Goal: Task Accomplishment & Management: Complete application form

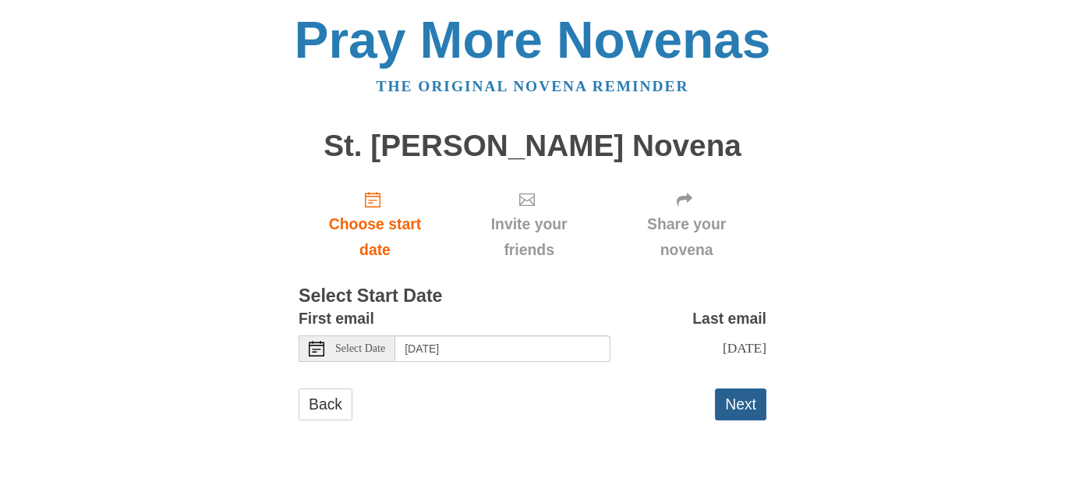
click at [745, 420] on button "Next" at bounding box center [740, 404] width 51 height 32
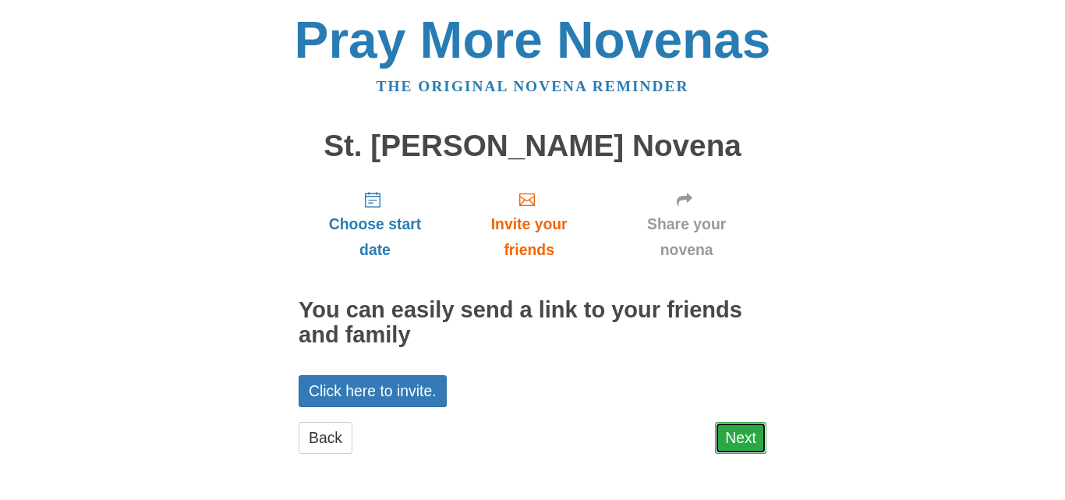
click at [737, 440] on link "Next" at bounding box center [740, 438] width 51 height 32
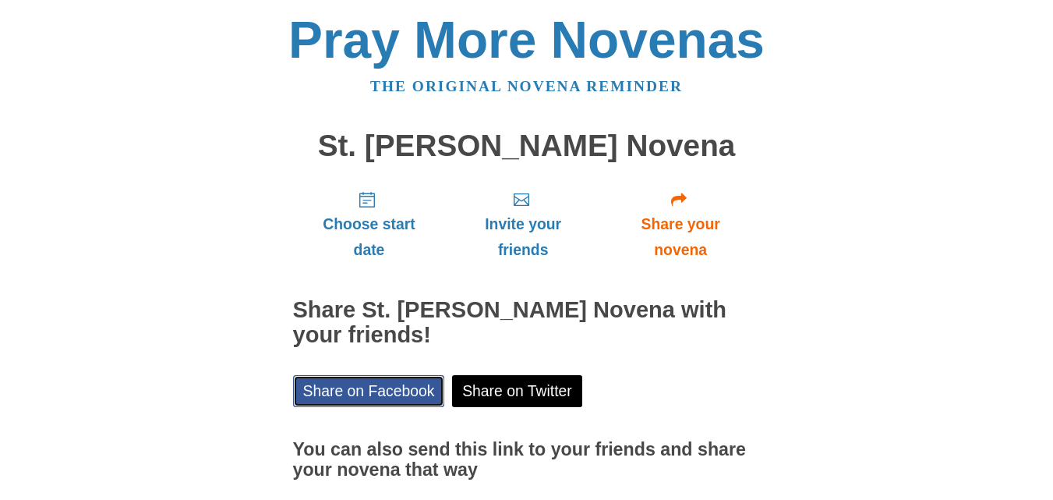
click at [371, 391] on link "Share on Facebook" at bounding box center [369, 391] width 152 height 32
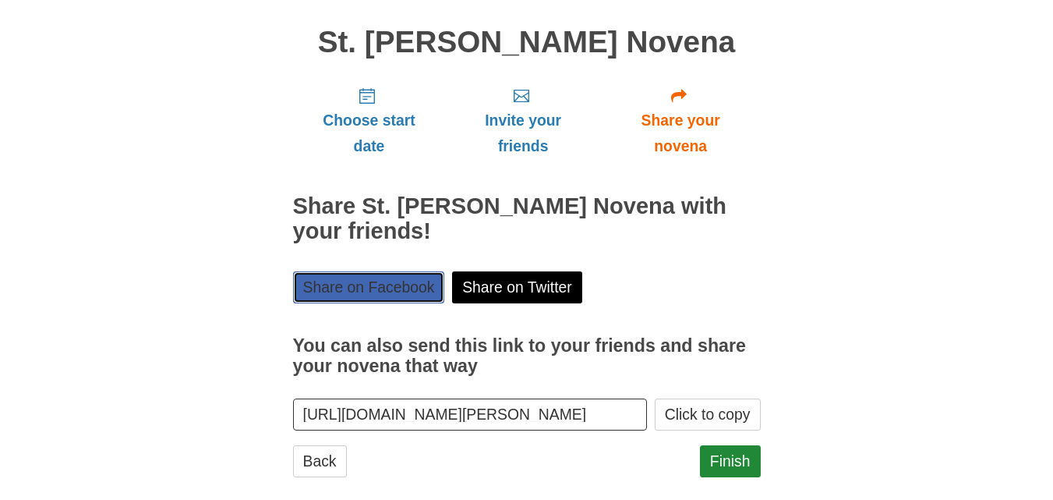
scroll to position [126, 0]
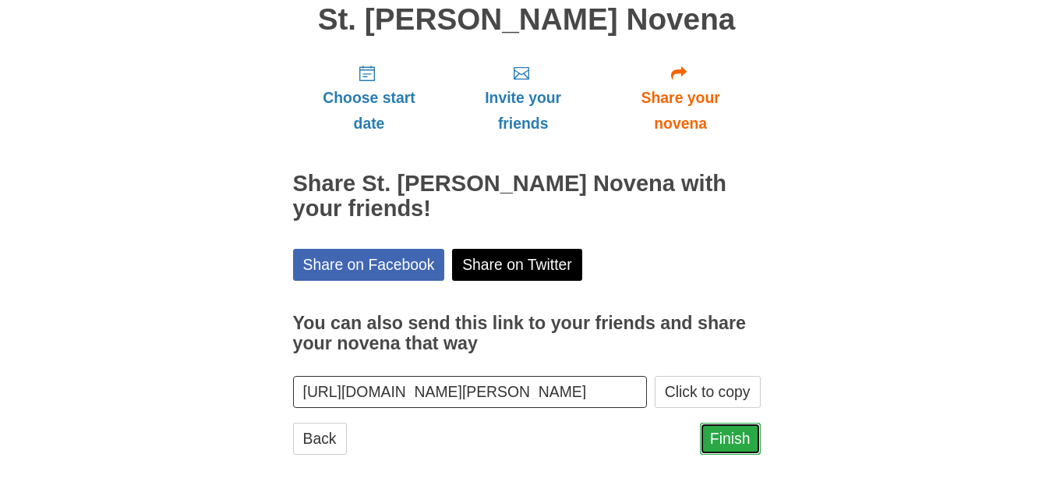
click at [738, 440] on link "Finish" at bounding box center [730, 439] width 61 height 32
